Goal: Information Seeking & Learning: Learn about a topic

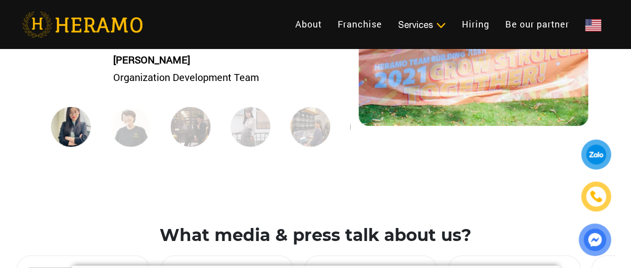
scroll to position [1198, 0]
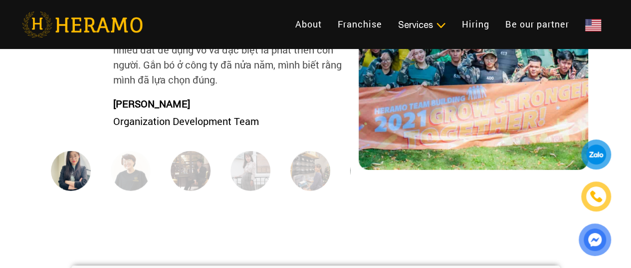
click at [200, 167] on img at bounding box center [191, 171] width 40 height 40
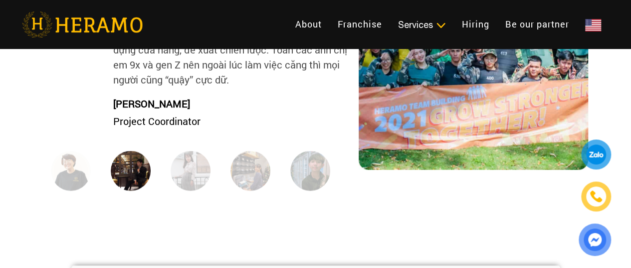
click at [246, 190] on img at bounding box center [251, 171] width 40 height 40
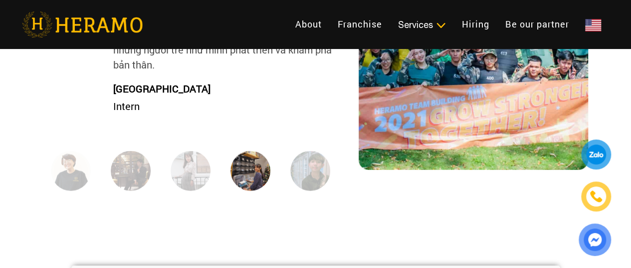
click at [285, 177] on div at bounding box center [261, 172] width 60 height 43
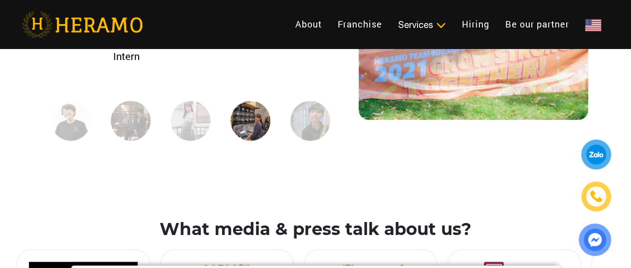
click at [197, 127] on img at bounding box center [191, 121] width 40 height 40
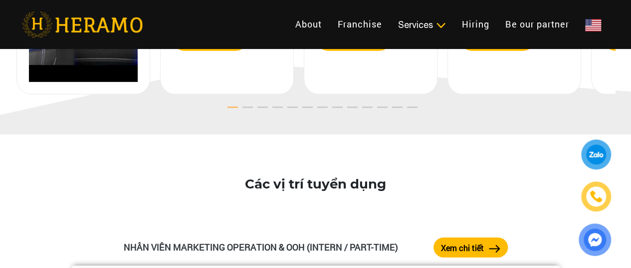
scroll to position [1497, 0]
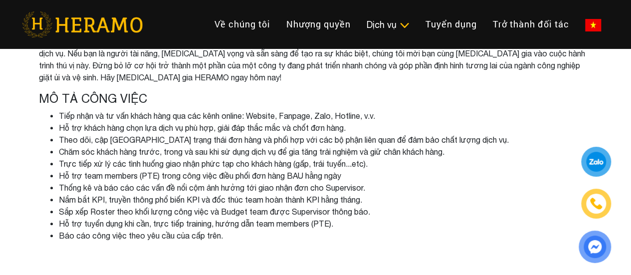
scroll to position [200, 0]
